Goal: Communication & Community: Answer question/provide support

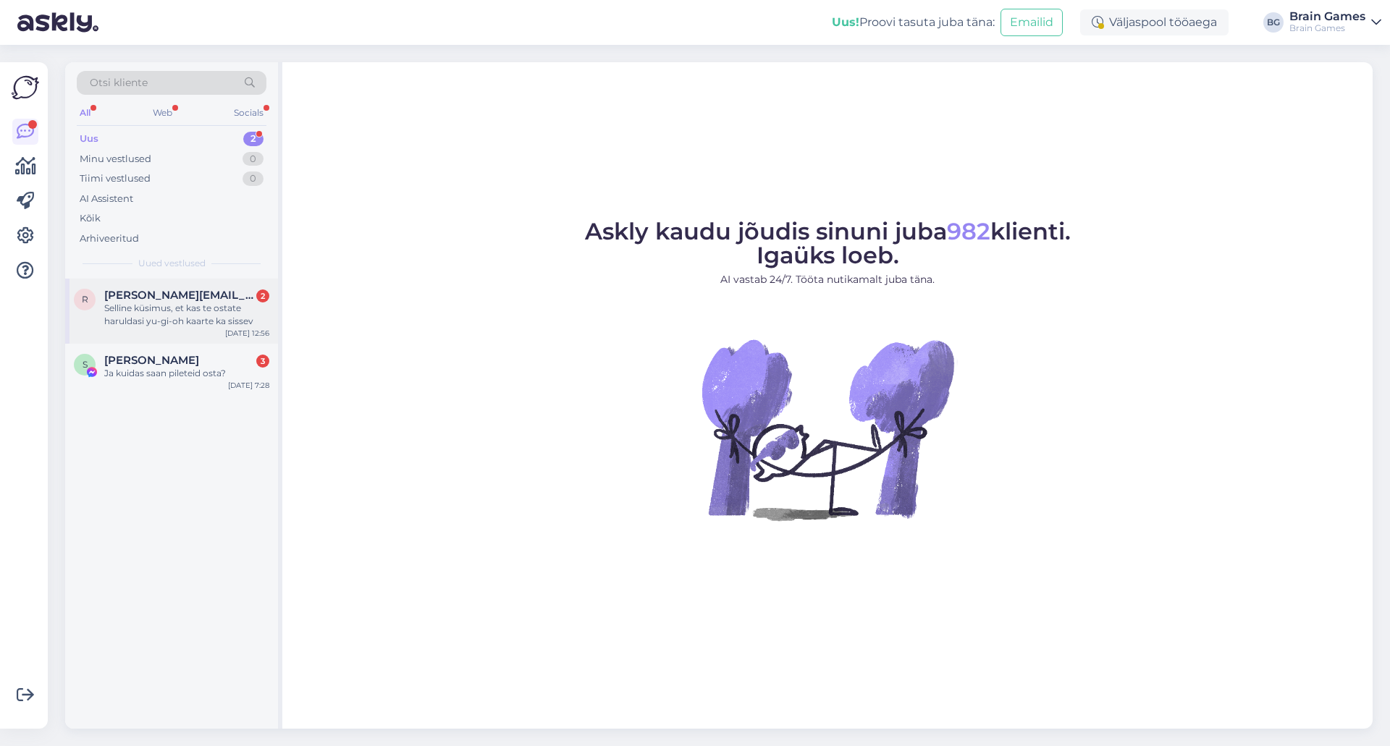
click at [196, 316] on div "Selline küsimus, et kas te ostate haruldasi yu-gi-oh kaarte ka sissev" at bounding box center [186, 315] width 165 height 26
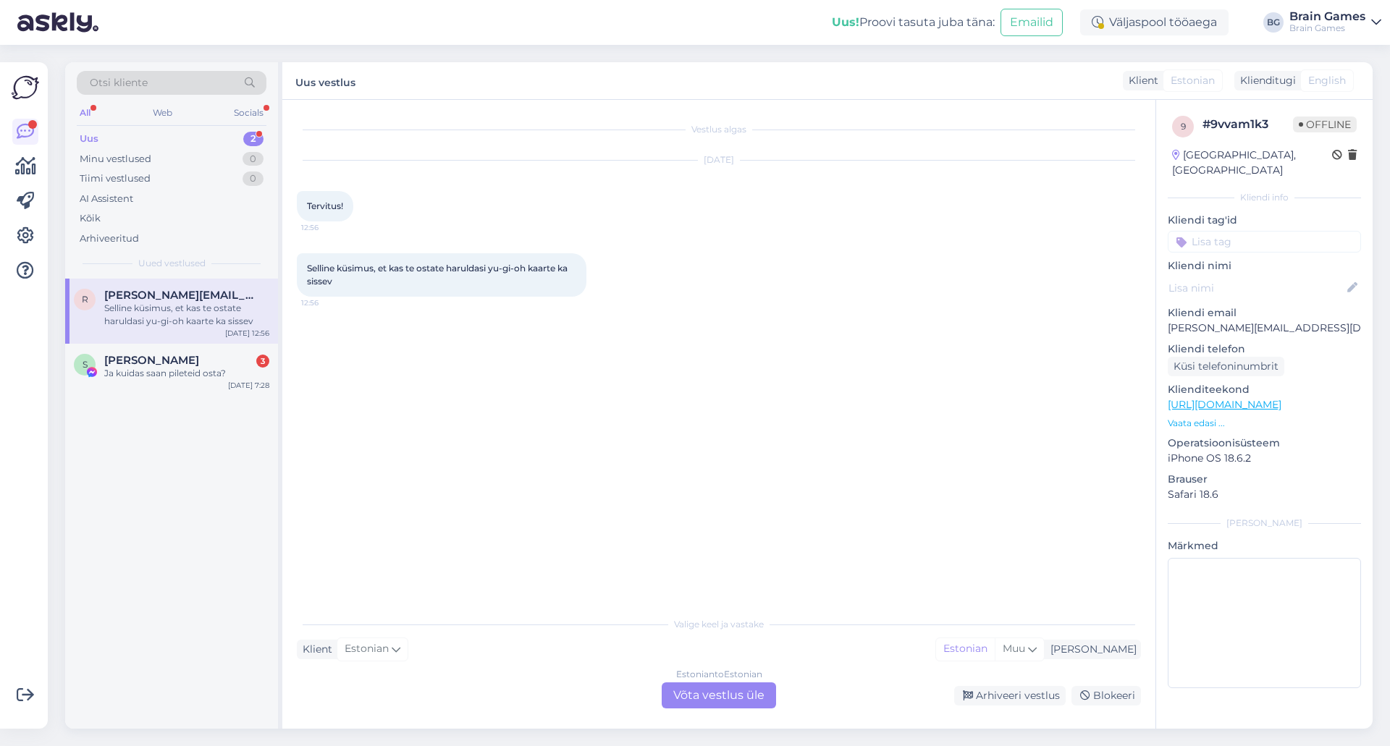
click at [848, 424] on div "Vestlus algas [DATE] Tervitus! 12:56 Selline küsimus, et kas te ostate haruldas…" at bounding box center [725, 355] width 857 height 482
click at [760, 694] on div "Estonian to Estonian Võta vestlus üle" at bounding box center [719, 696] width 114 height 26
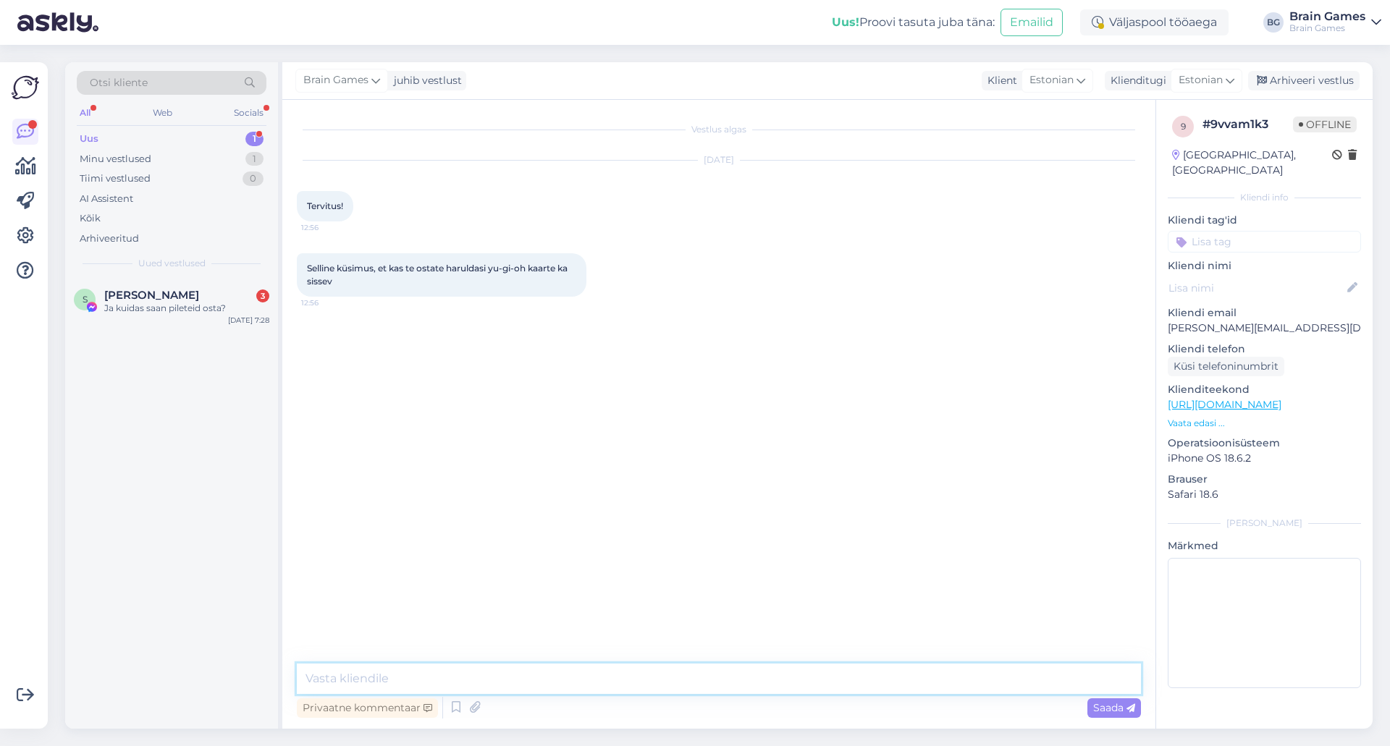
click at [760, 683] on textarea at bounding box center [719, 679] width 844 height 30
type textarea "Tere! Üksikute kaartide ostu-müügi-vahetusega meie ei tegele."
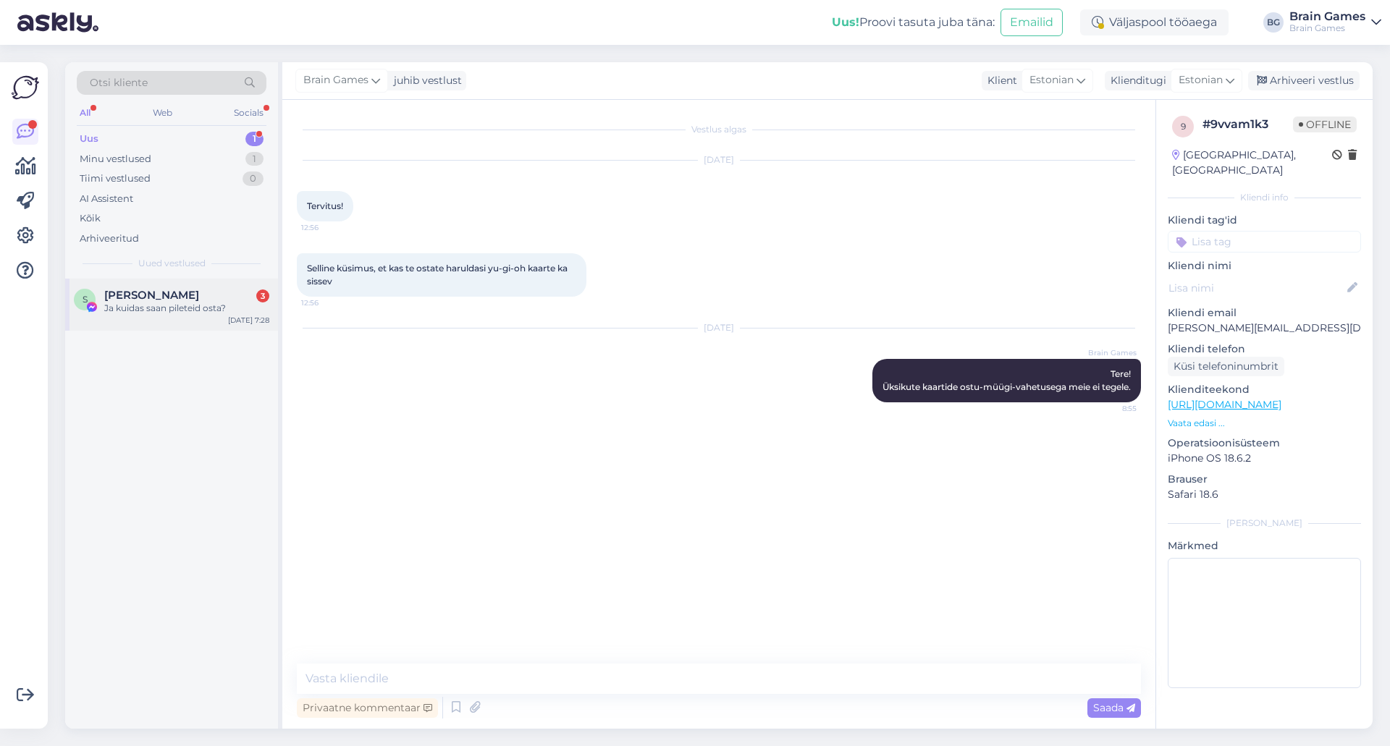
click at [187, 299] on span "[PERSON_NAME]" at bounding box center [151, 295] width 95 height 13
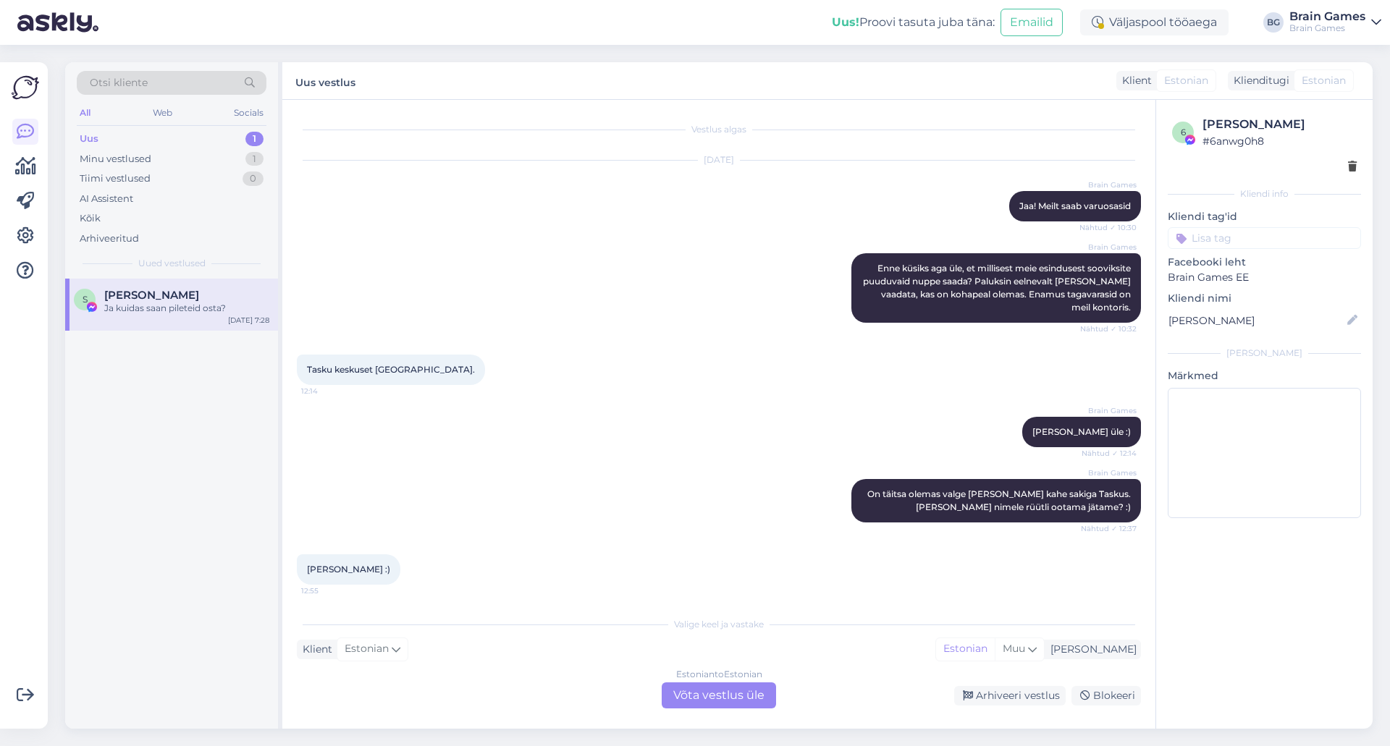
scroll to position [8676, 0]
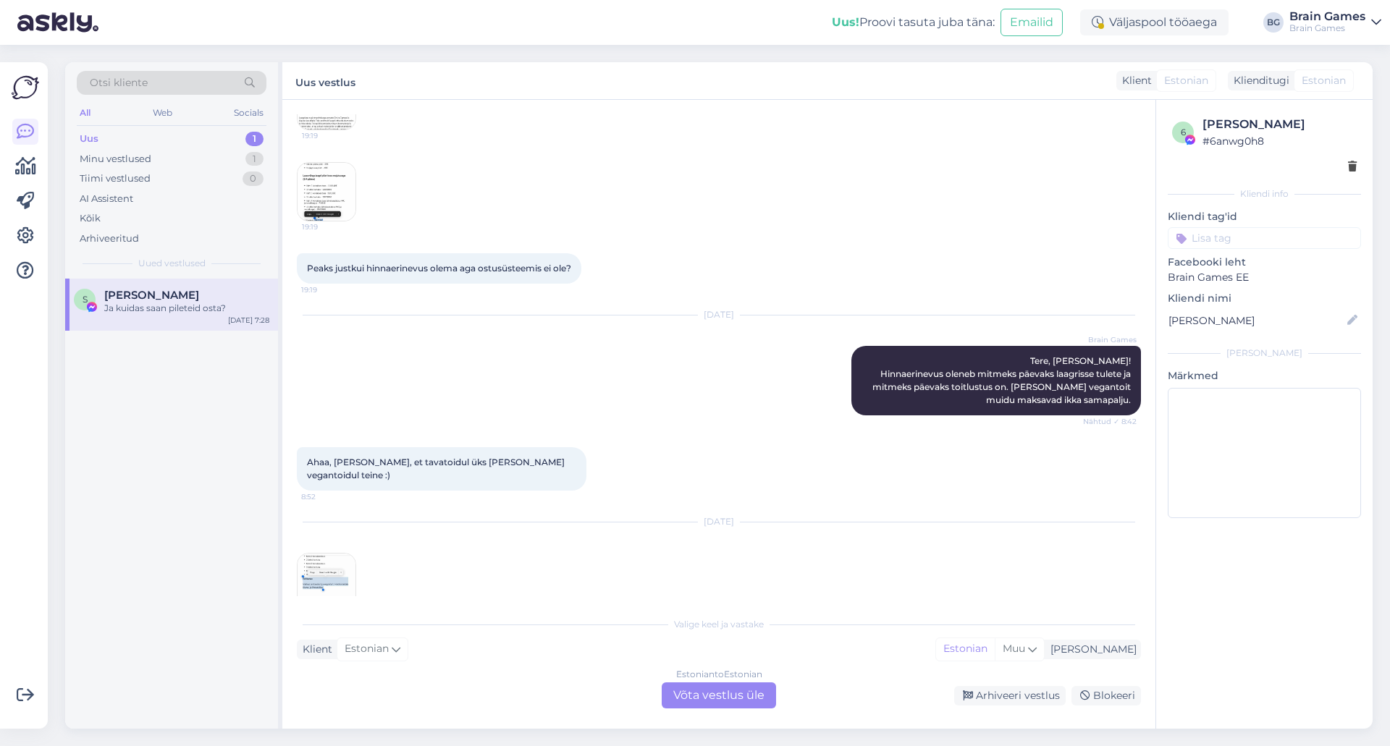
click at [327, 554] on img at bounding box center [327, 583] width 58 height 58
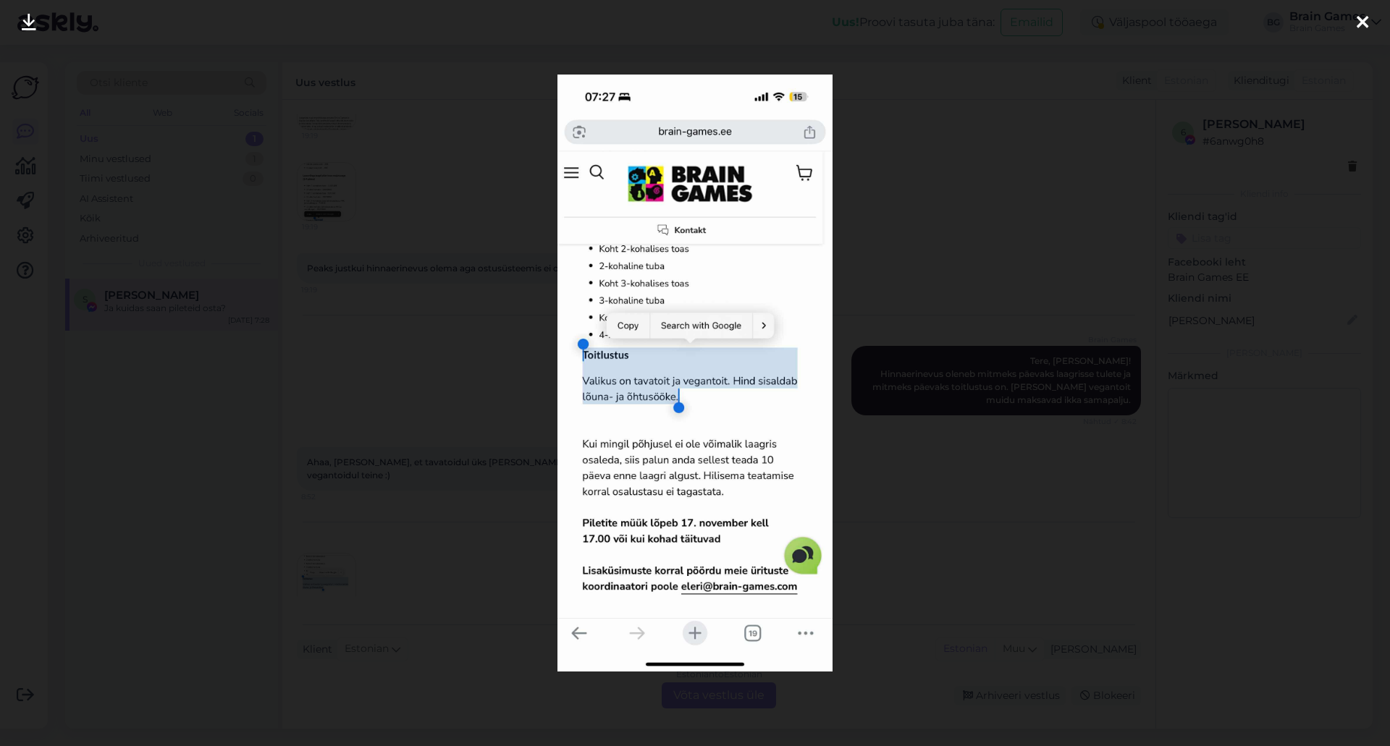
click at [954, 450] on div at bounding box center [695, 373] width 1390 height 746
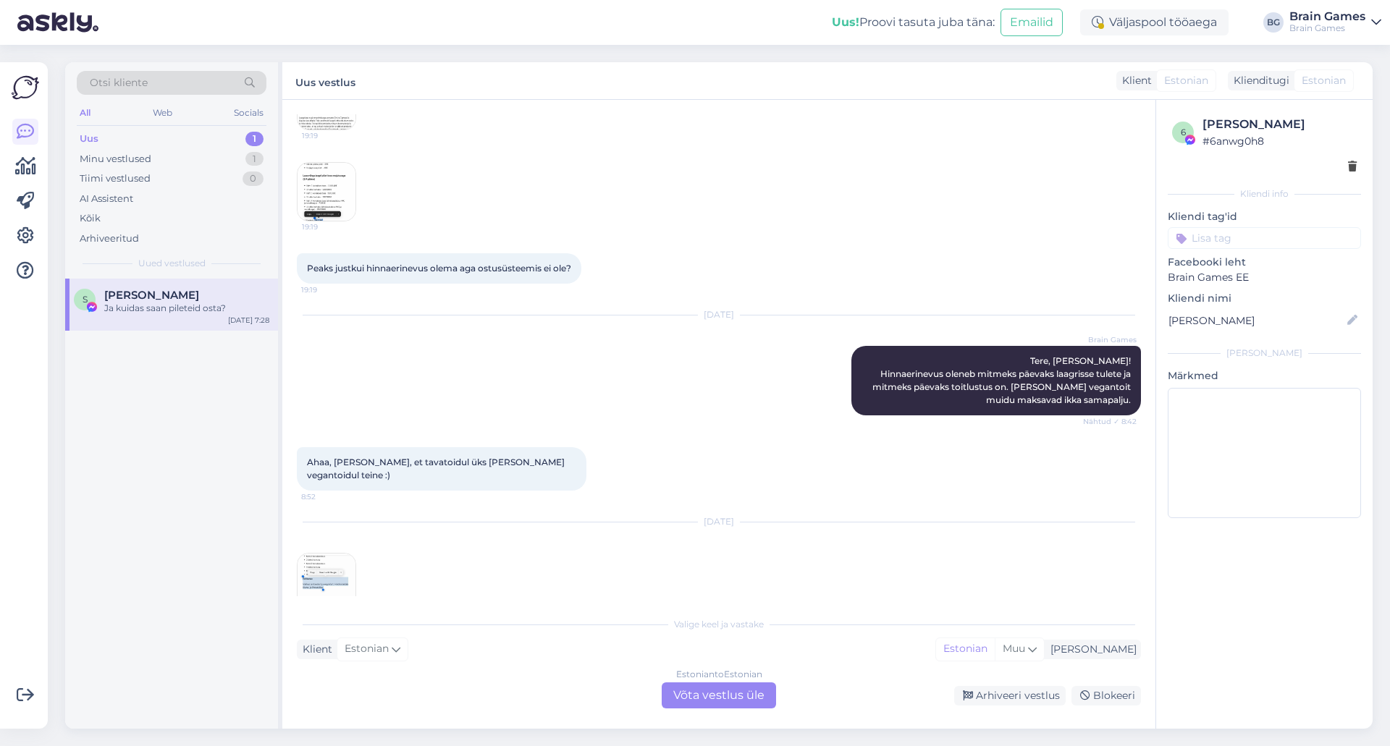
click at [954, 507] on div "[DATE] 7:27" at bounding box center [719, 568] width 844 height 122
click at [752, 690] on div "Estonian to Estonian Võta vestlus üle" at bounding box center [719, 696] width 114 height 26
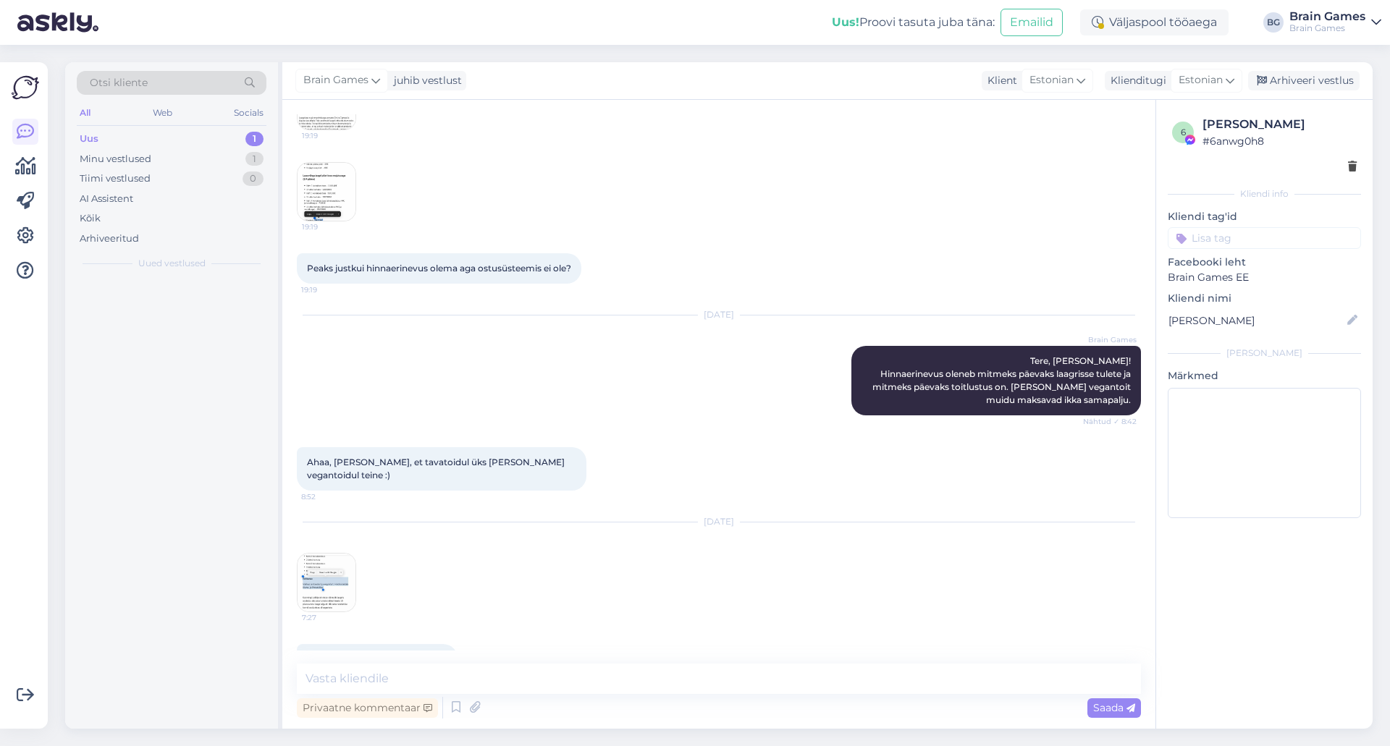
scroll to position [8622, 0]
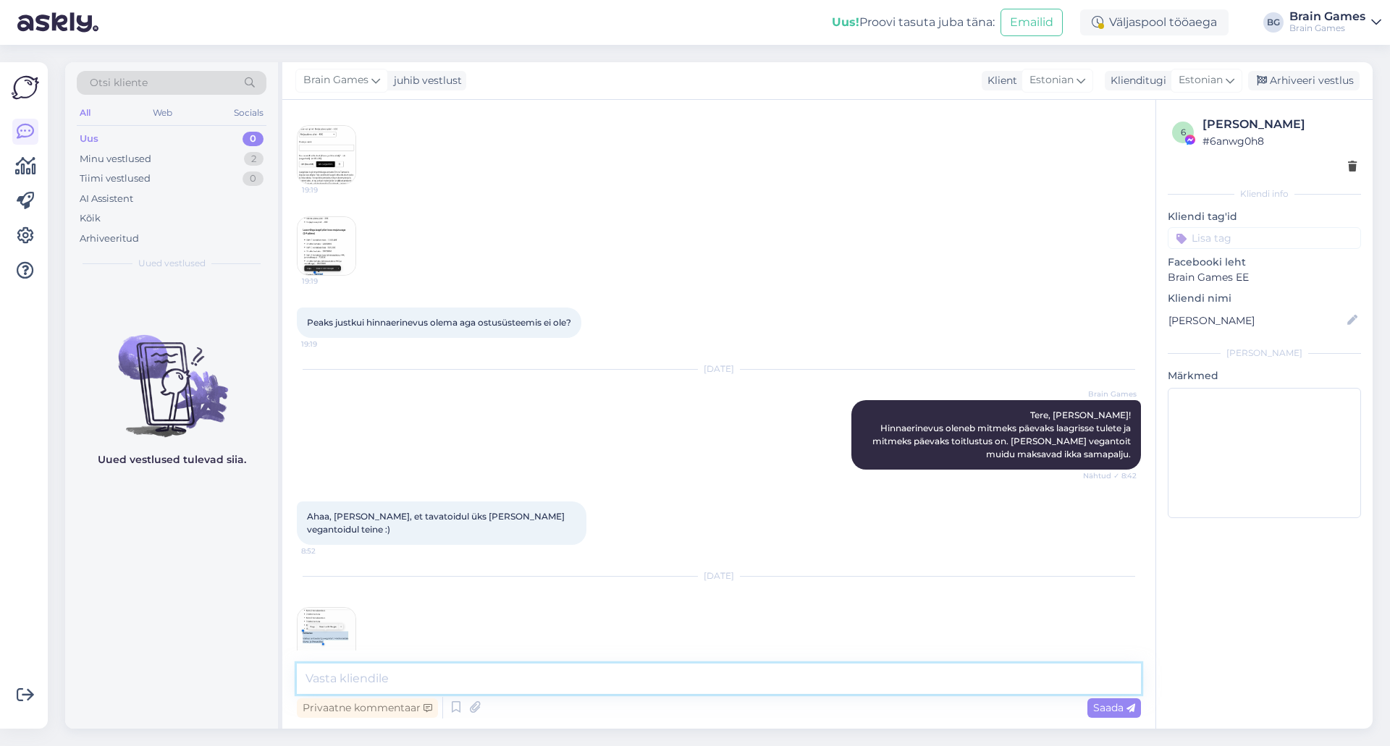
click at [752, 690] on textarea at bounding box center [719, 679] width 844 height 30
type textarea "L"
click at [530, 694] on textarea "Tere! Laagri piletite müük" at bounding box center [719, 679] width 844 height 30
type textarea "Tere! Laagri piletite müük ei ole veel alanud. Lehte alles hakati ette valmista…"
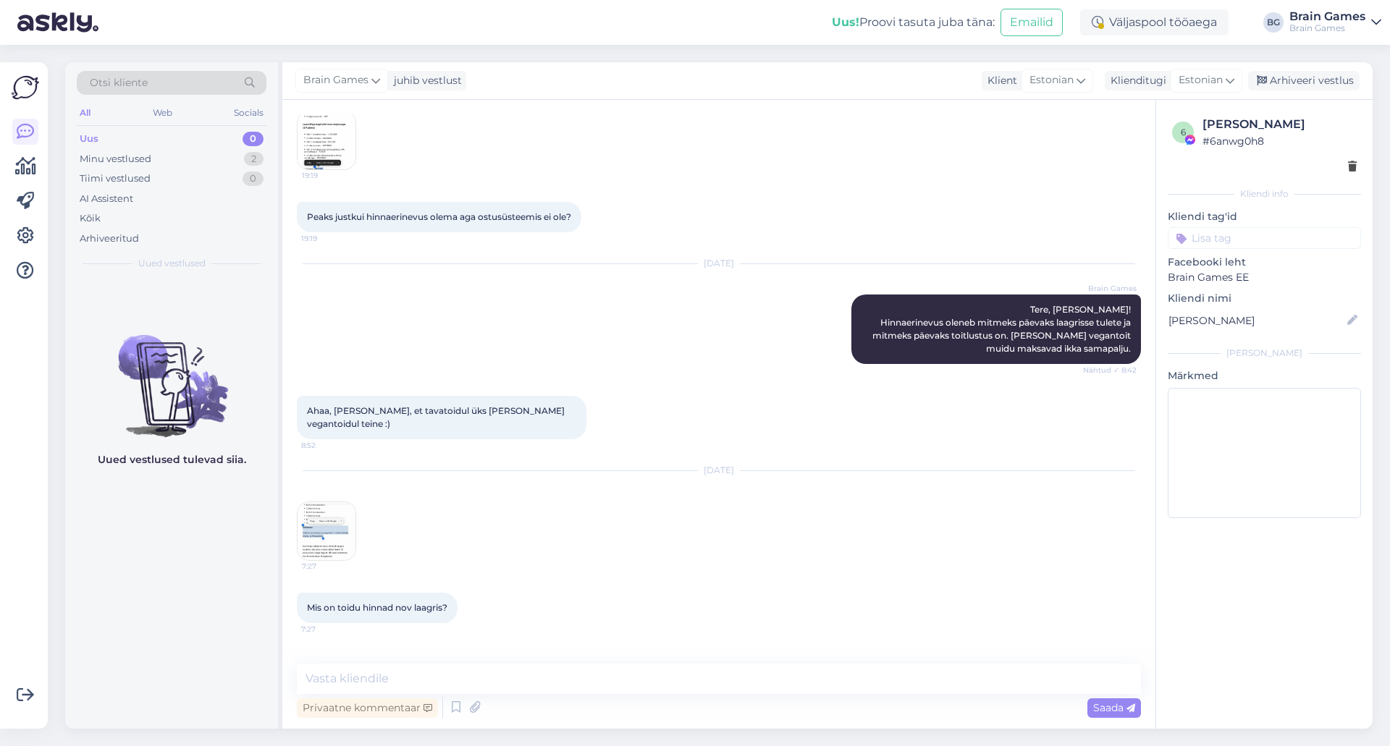
click at [1265, 584] on div "6 [PERSON_NAME] # 6anwg0h8 Kliendi info Kliendi tag'id Facebooki leht Brain Gam…" at bounding box center [1263, 414] width 217 height 629
click at [1250, 578] on div "6 [PERSON_NAME] # 6anwg0h8 Kliendi info Kliendi tag'id Facebooki leht Brain Gam…" at bounding box center [1263, 414] width 217 height 629
click at [337, 502] on img at bounding box center [327, 531] width 58 height 58
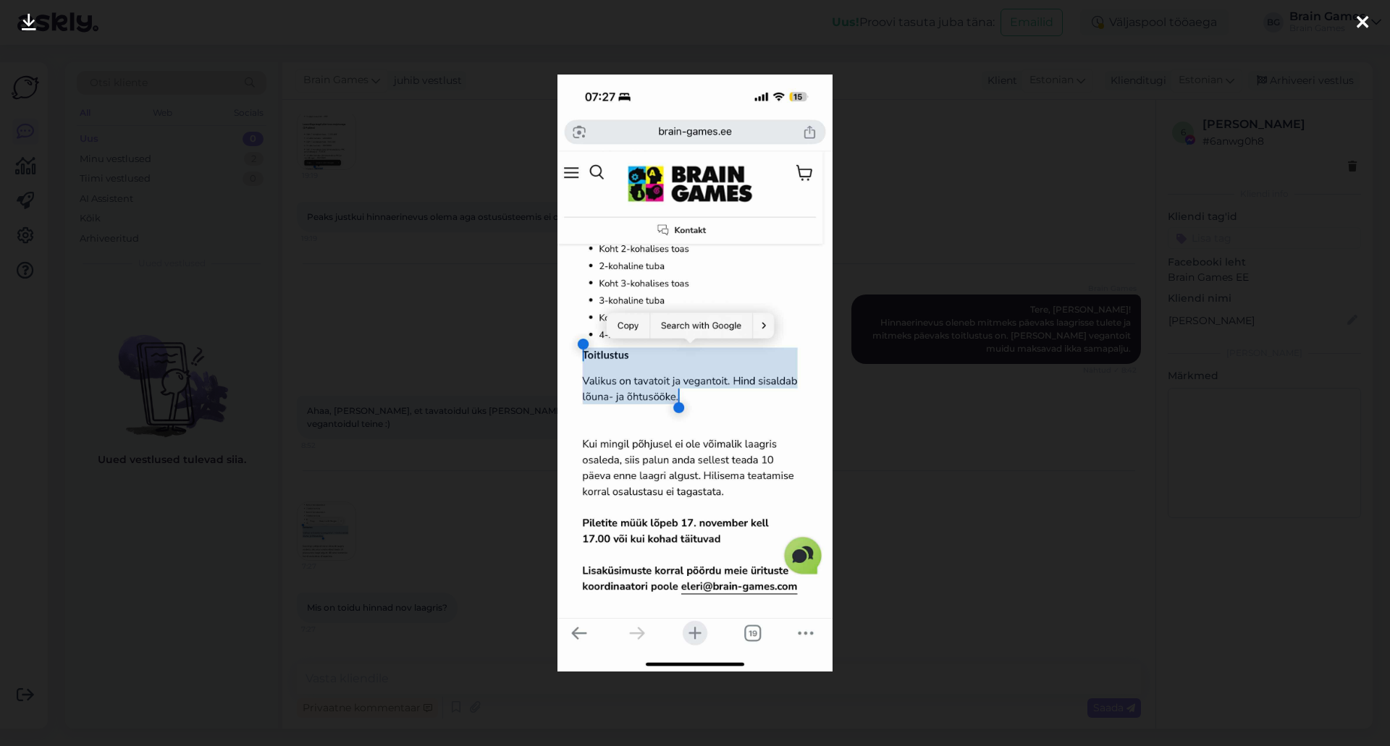
click at [1009, 494] on div at bounding box center [695, 373] width 1390 height 746
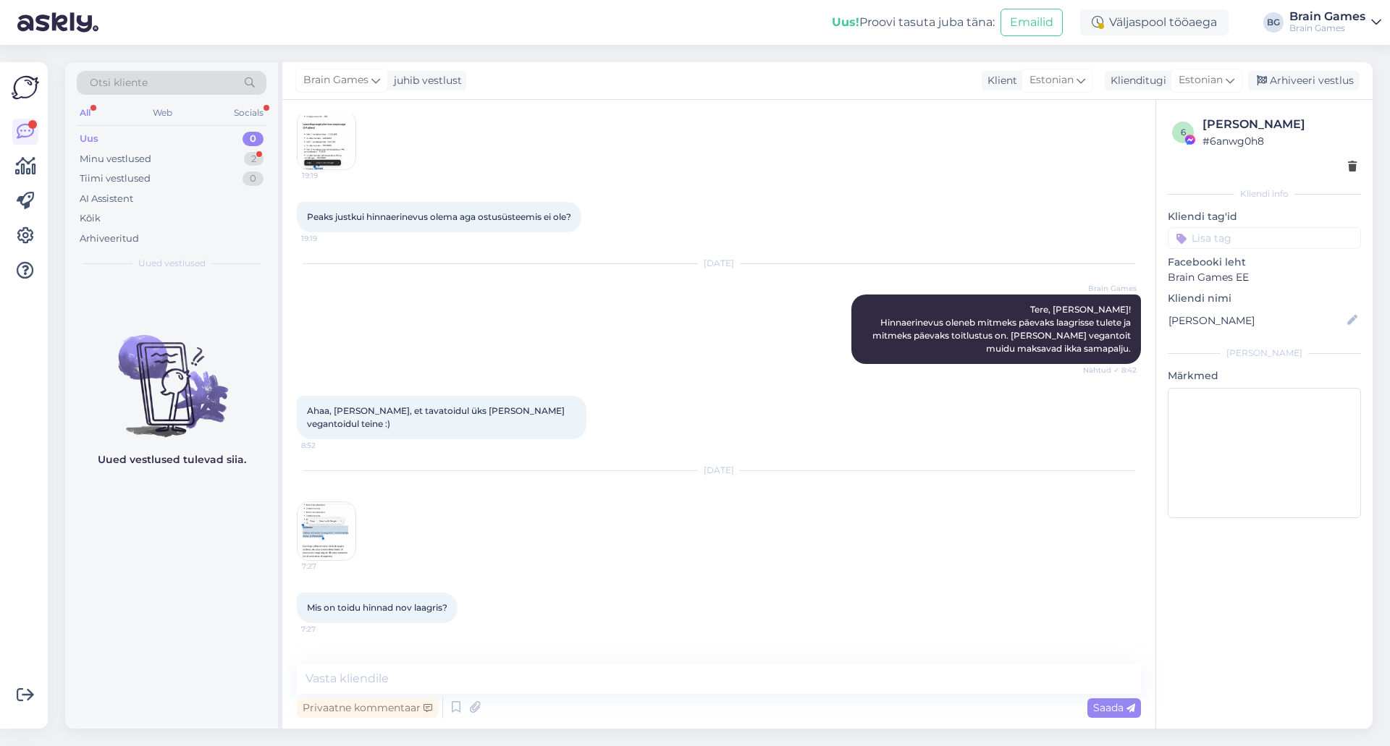
scroll to position [8790, 0]
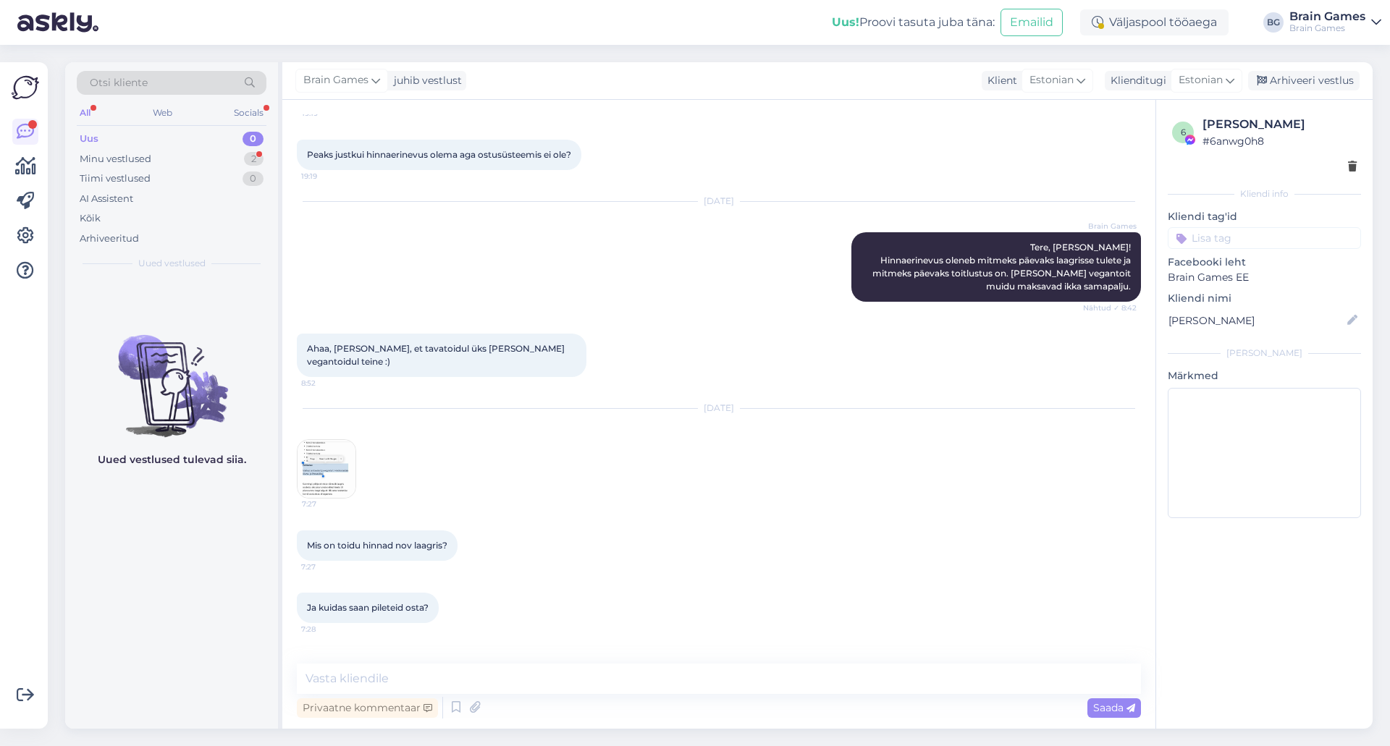
click at [599, 639] on div "[DATE] Brain Games Tere! Laagri piletite müük ei ole veel alanud. Lehte alles h…" at bounding box center [719, 692] width 844 height 106
click at [548, 683] on textarea at bounding box center [719, 679] width 844 height 30
click at [186, 156] on div "Minu vestlused 2" at bounding box center [172, 159] width 190 height 20
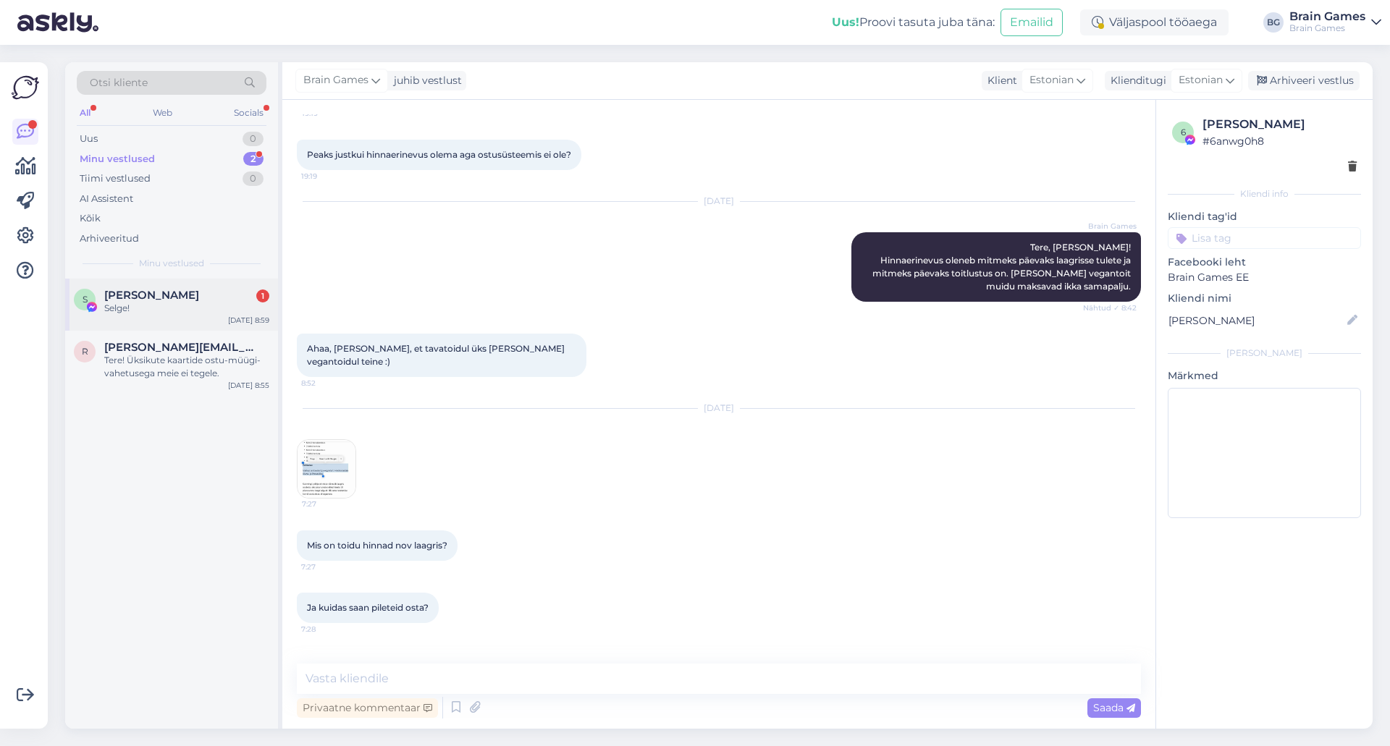
click at [193, 299] on span "[PERSON_NAME]" at bounding box center [151, 295] width 95 height 13
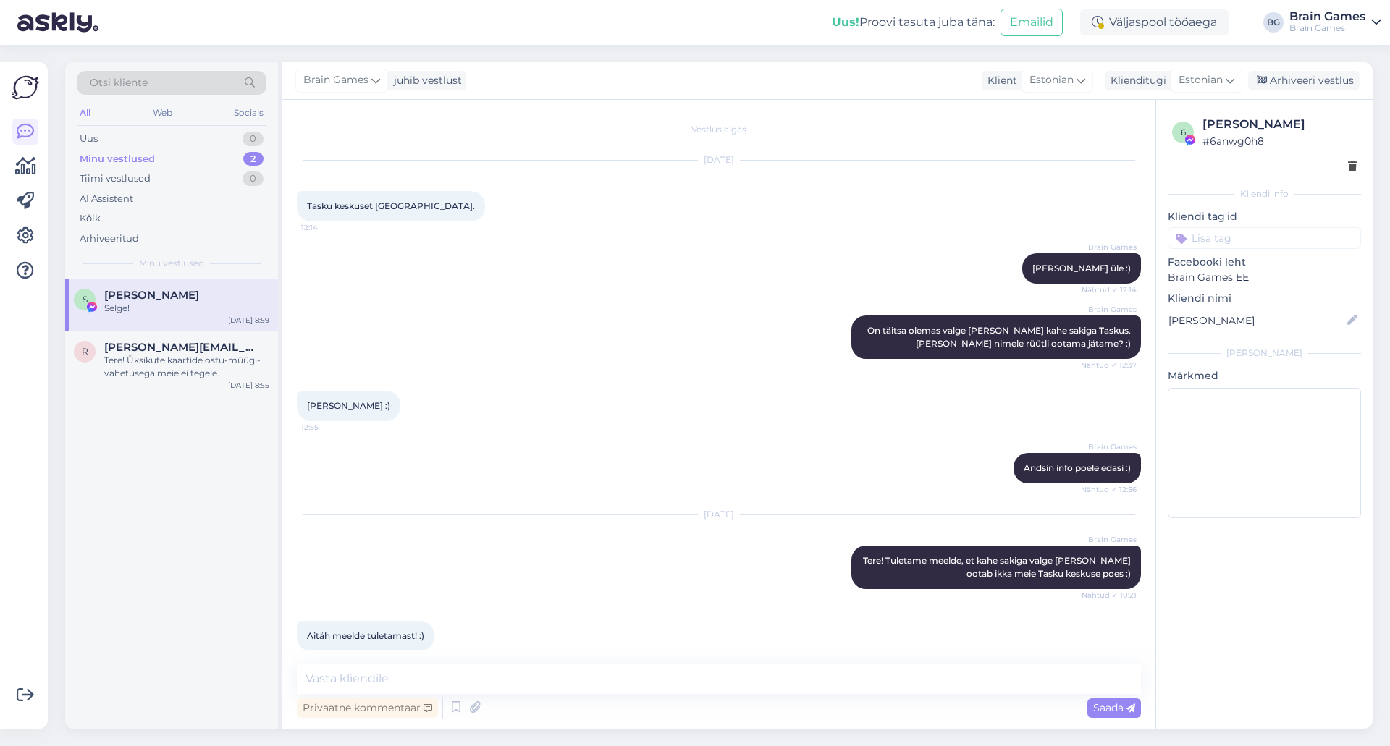
scroll to position [8626, 0]
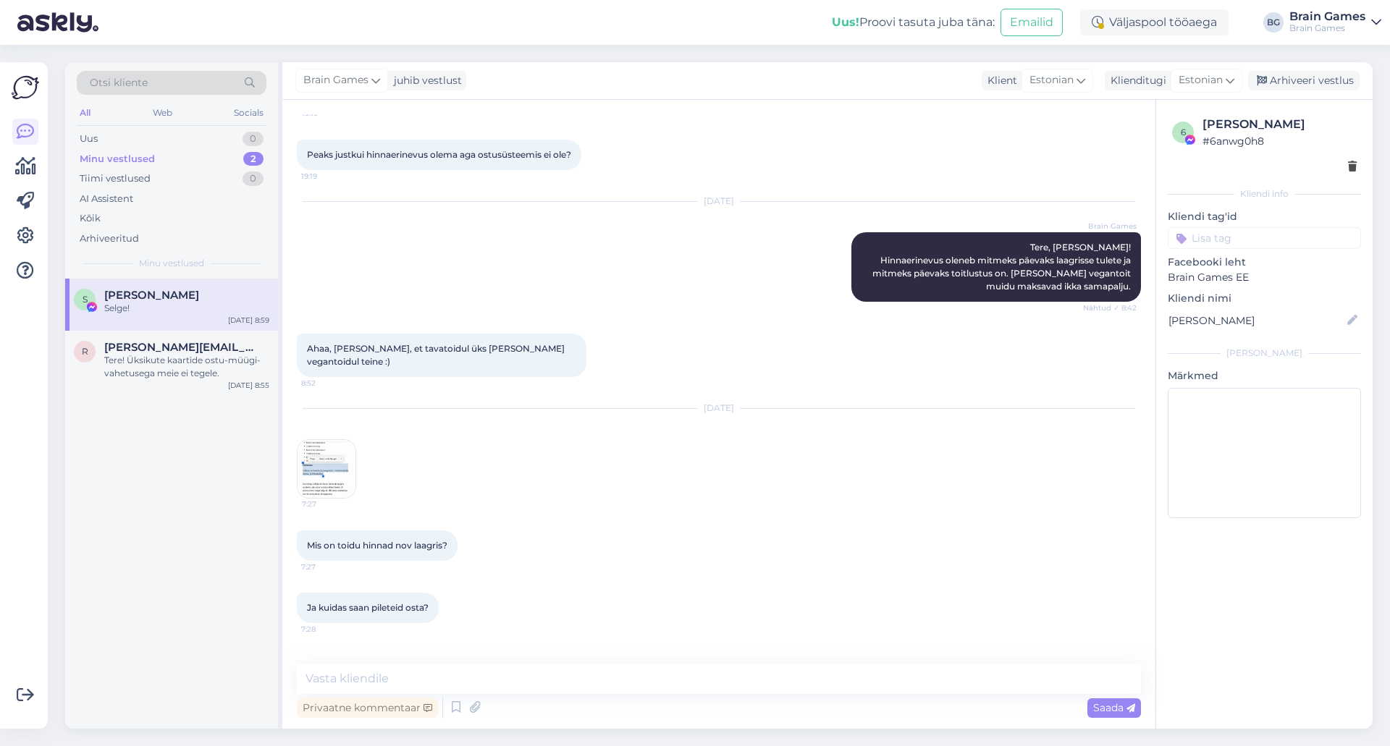
click at [669, 639] on div "[DATE] Brain Games Tere! Laagri piletite müük ei ole veel alanud. Lehte alles h…" at bounding box center [719, 692] width 844 height 106
click at [190, 556] on div "S [PERSON_NAME] Selge! [DATE] 8:59 r [PERSON_NAME][EMAIL_ADDRESS][DOMAIN_NAME] …" at bounding box center [171, 504] width 213 height 450
click at [1343, 84] on div "Arhiveeri vestlus" at bounding box center [1303, 81] width 111 height 20
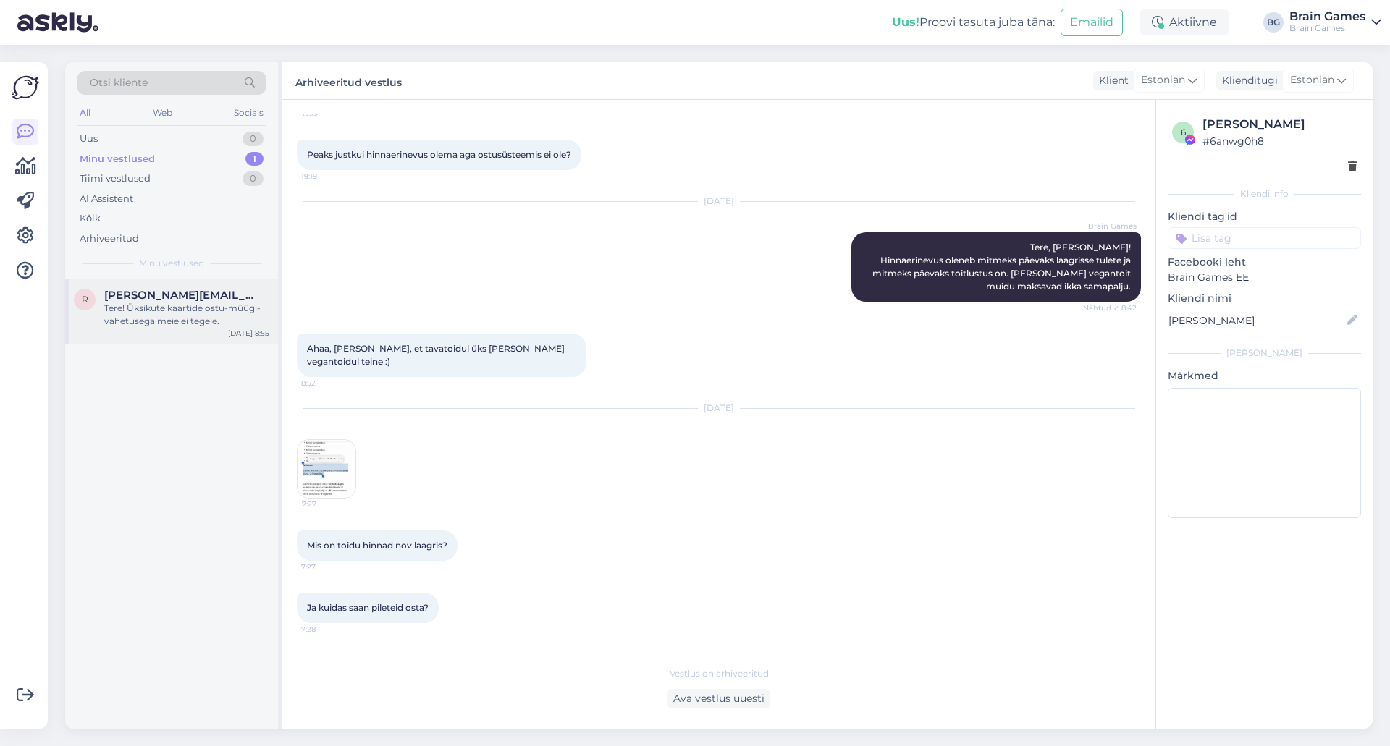
click at [140, 329] on div "r [PERSON_NAME][EMAIL_ADDRESS][DOMAIN_NAME] Tere! Üksikute kaartide ostu-müügi-…" at bounding box center [171, 311] width 213 height 65
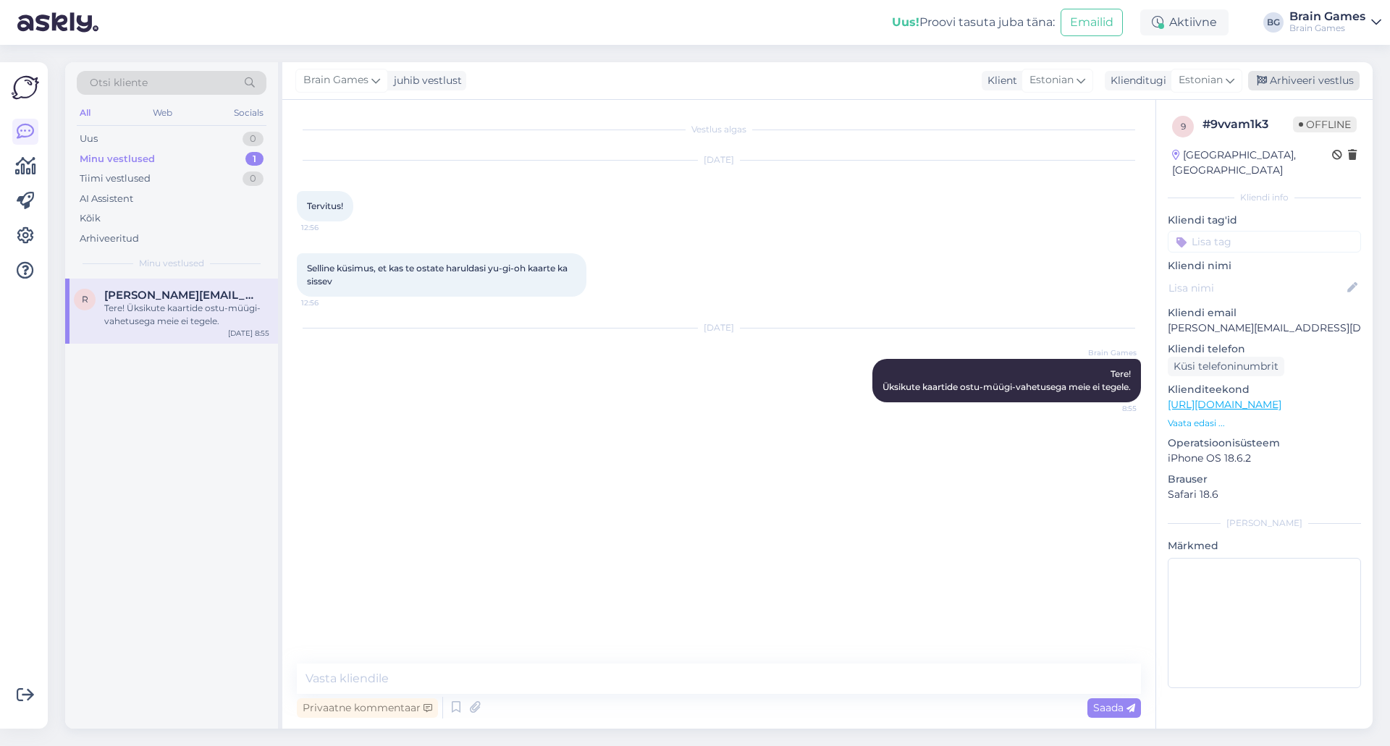
click at [1310, 83] on div "Arhiveeri vestlus" at bounding box center [1303, 81] width 111 height 20
